Goal: Download file/media

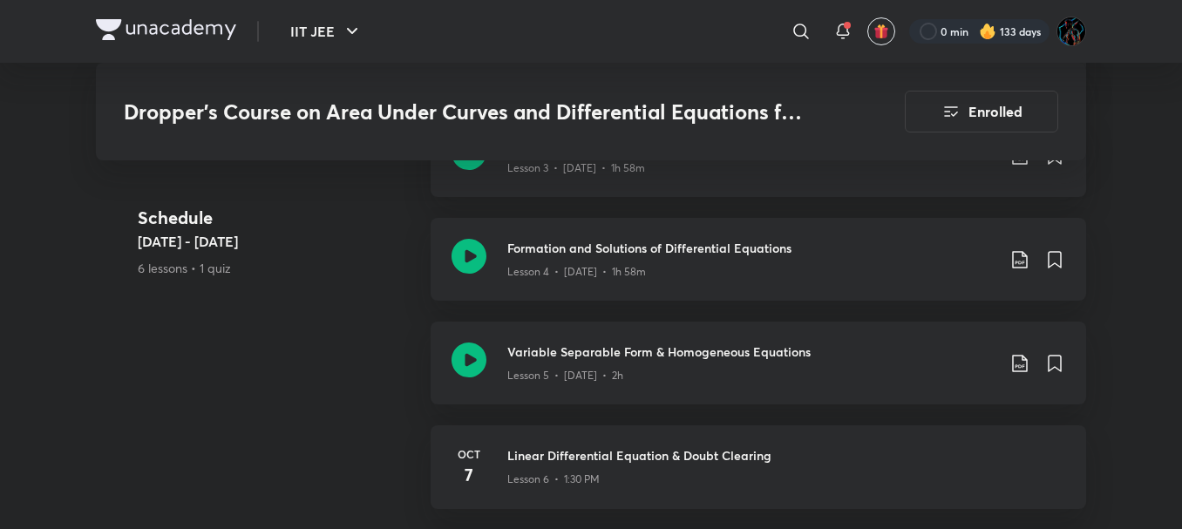
click at [1021, 362] on icon at bounding box center [1019, 363] width 21 height 21
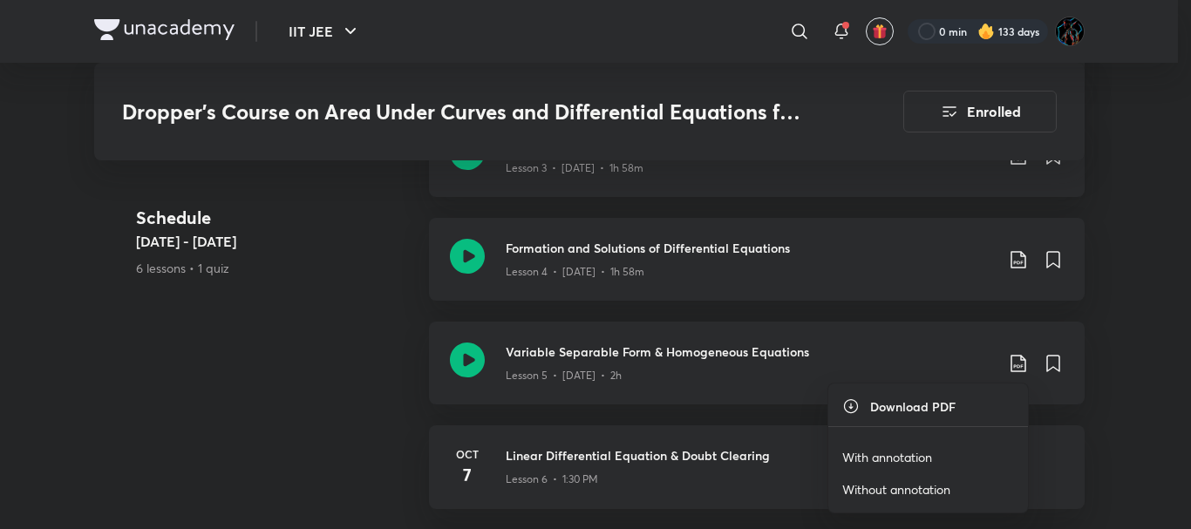
click at [890, 453] on p "With annotation" at bounding box center [887, 457] width 90 height 18
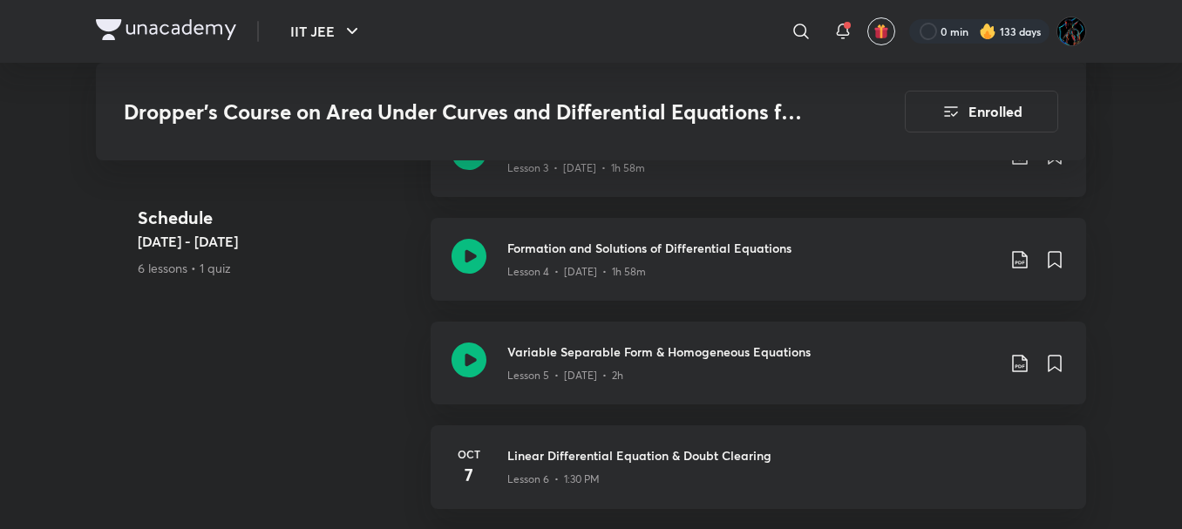
click at [187, 32] on img at bounding box center [166, 29] width 140 height 21
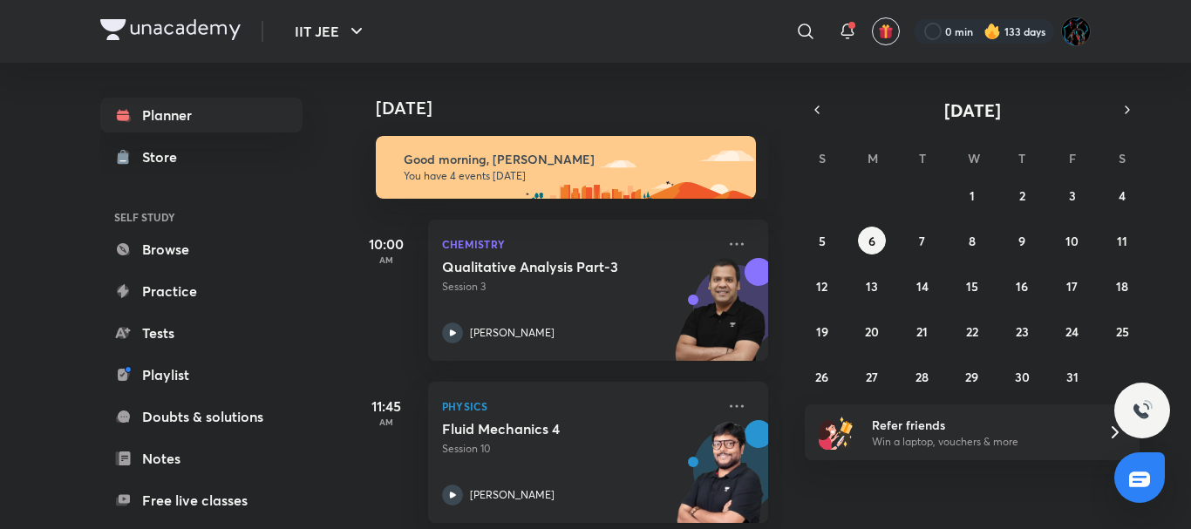
click at [657, 34] on div "​" at bounding box center [662, 31] width 321 height 42
click at [689, 40] on div "​" at bounding box center [662, 31] width 321 height 42
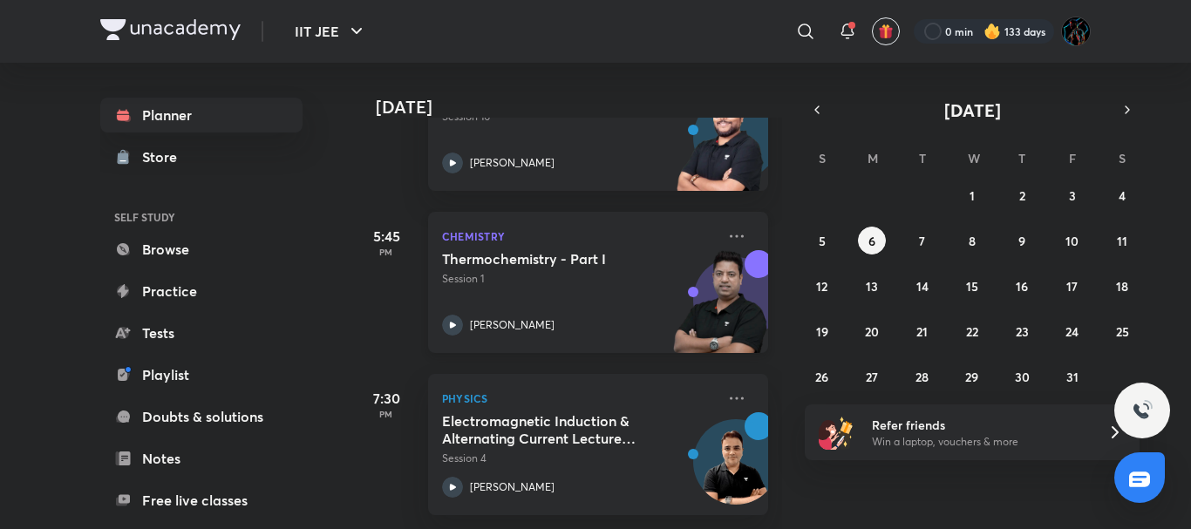
scroll to position [345, 0]
click at [660, 53] on div "IIT JEE ​ 0 min 133 days" at bounding box center [595, 31] width 990 height 63
click at [699, 24] on div "​" at bounding box center [662, 31] width 321 height 42
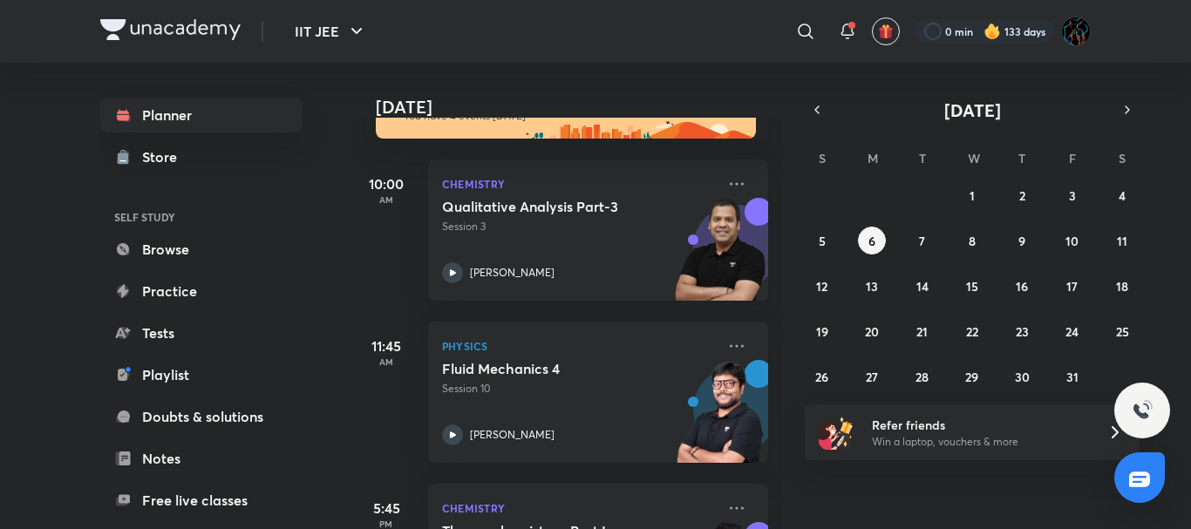
scroll to position [0, 0]
